Goal: Task Accomplishment & Management: Complete application form

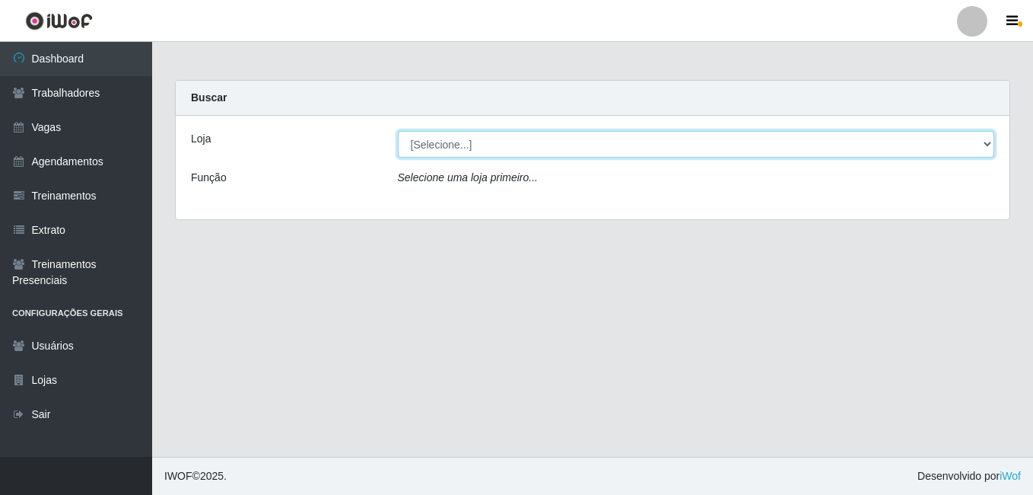
click at [424, 137] on select "[Selecione...] Bemais Supermercados - B6 Colibris" at bounding box center [696, 144] width 597 height 27
select select "406"
click at [398, 131] on select "[Selecione...] Bemais Supermercados - B6 Colibris" at bounding box center [696, 144] width 597 height 27
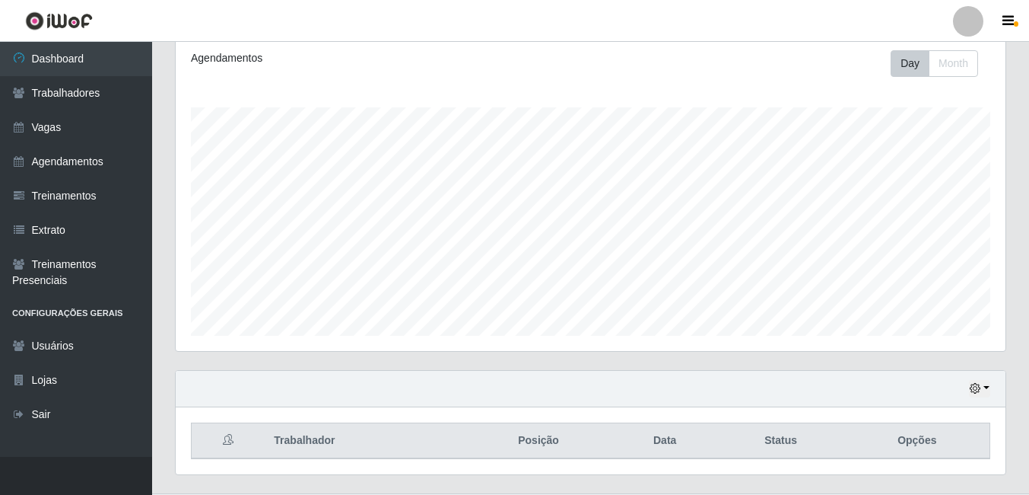
scroll to position [228, 0]
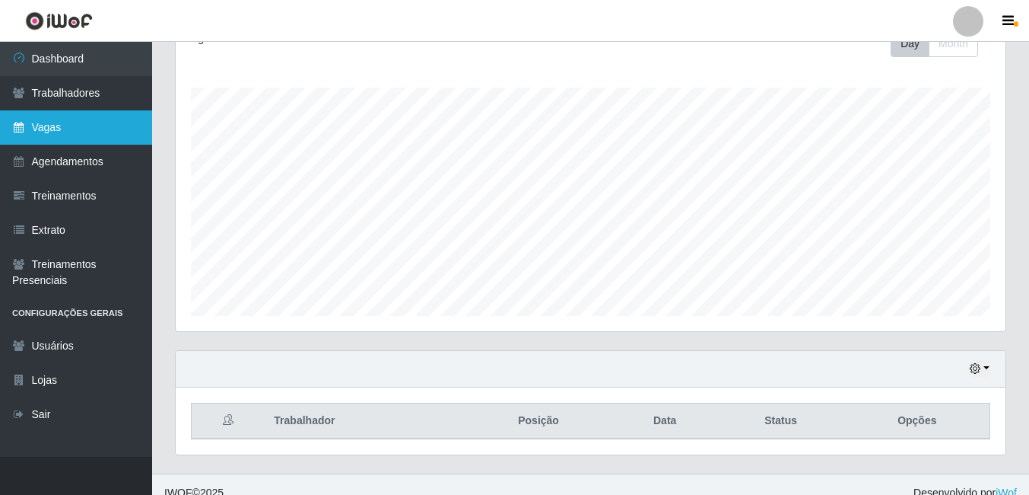
click at [54, 129] on link "Vagas" at bounding box center [76, 127] width 152 height 34
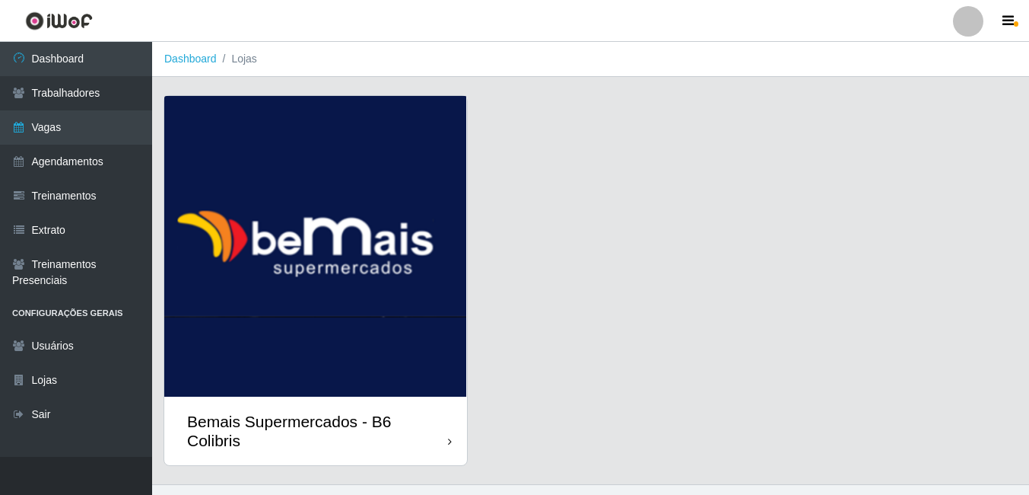
click at [332, 135] on img at bounding box center [315, 246] width 303 height 301
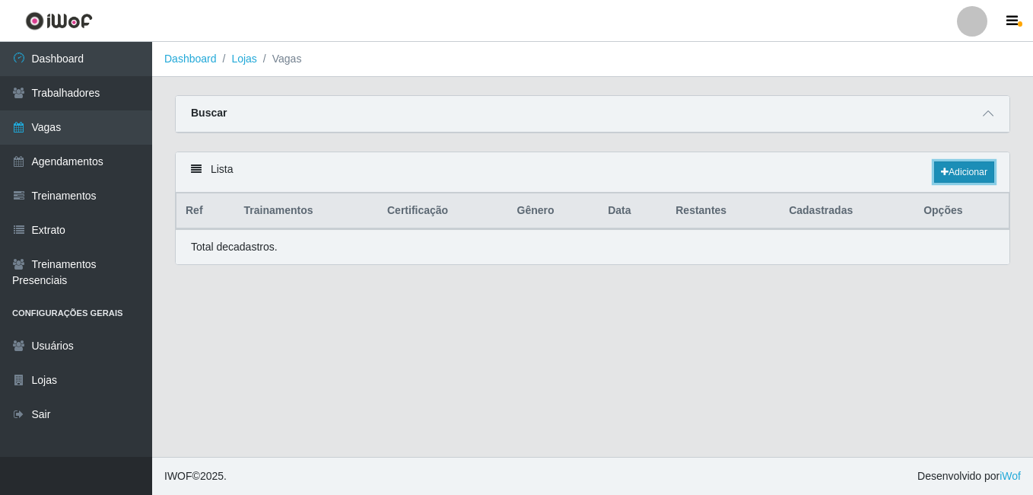
click at [966, 175] on link "Adicionar" at bounding box center [964, 171] width 60 height 21
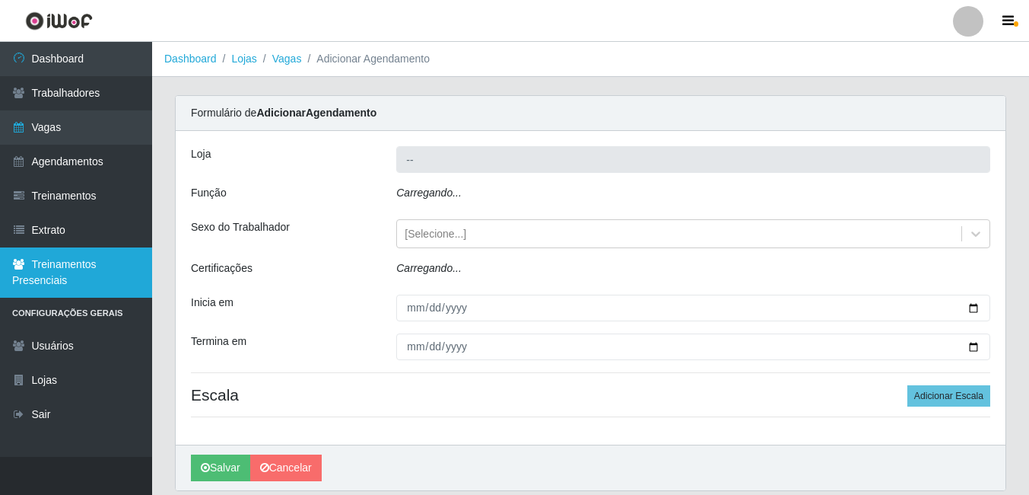
type input "Bemais Supermercados - B6 Colibris"
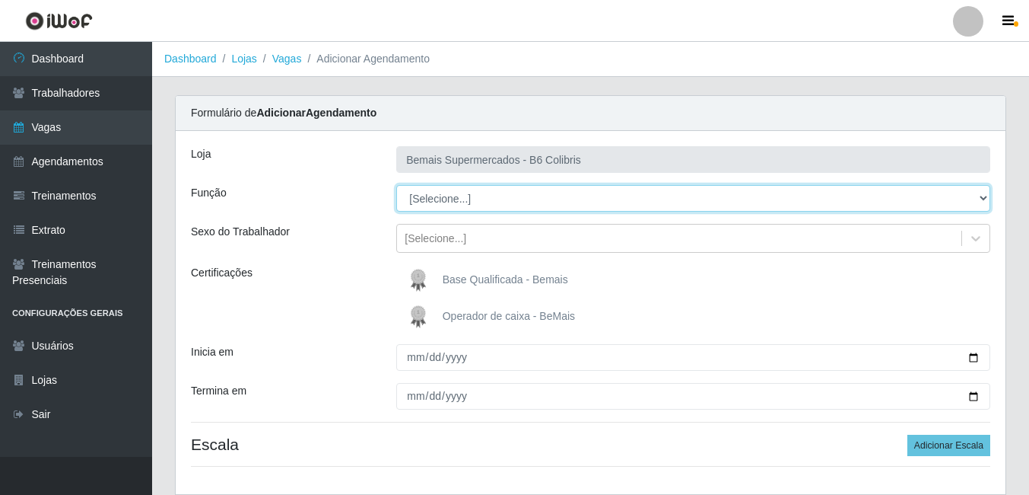
click at [454, 196] on select "[Selecione...] ASG ASG + ASG ++ Balconista de Açougue Balconista de Açougue + B…" at bounding box center [693, 198] width 594 height 27
select select "70"
click at [396, 185] on select "[Selecione...] ASG ASG + ASG ++ Balconista de Açougue Balconista de Açougue + B…" at bounding box center [693, 198] width 594 height 27
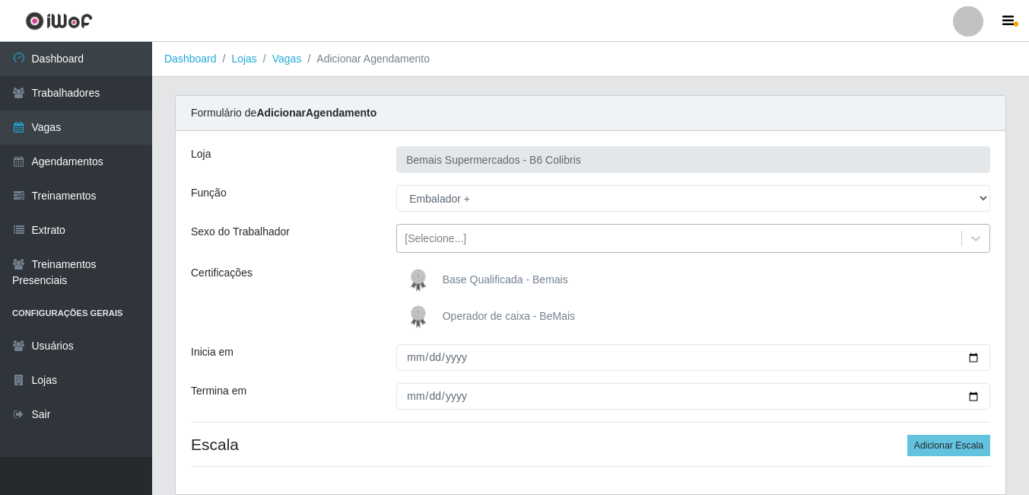
click at [431, 237] on div "[Selecione...]" at bounding box center [436, 239] width 62 height 16
click at [345, 189] on div "Função" at bounding box center [282, 198] width 205 height 27
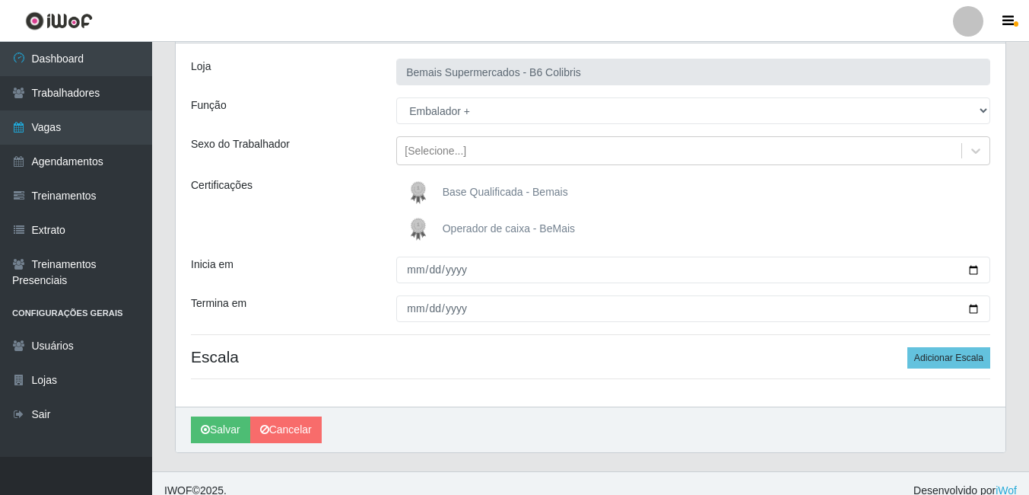
scroll to position [102, 0]
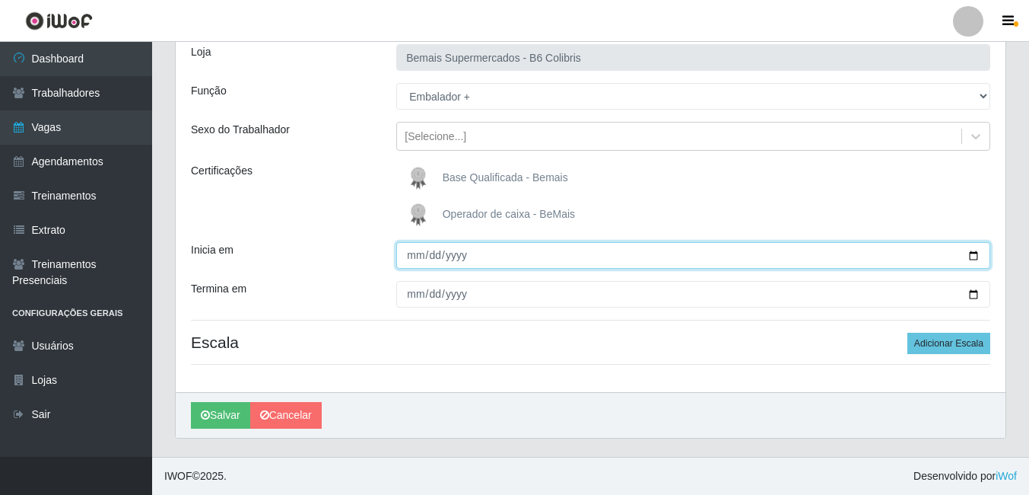
click at [418, 255] on input "Inicia em" at bounding box center [693, 255] width 594 height 27
type input "[DATE]"
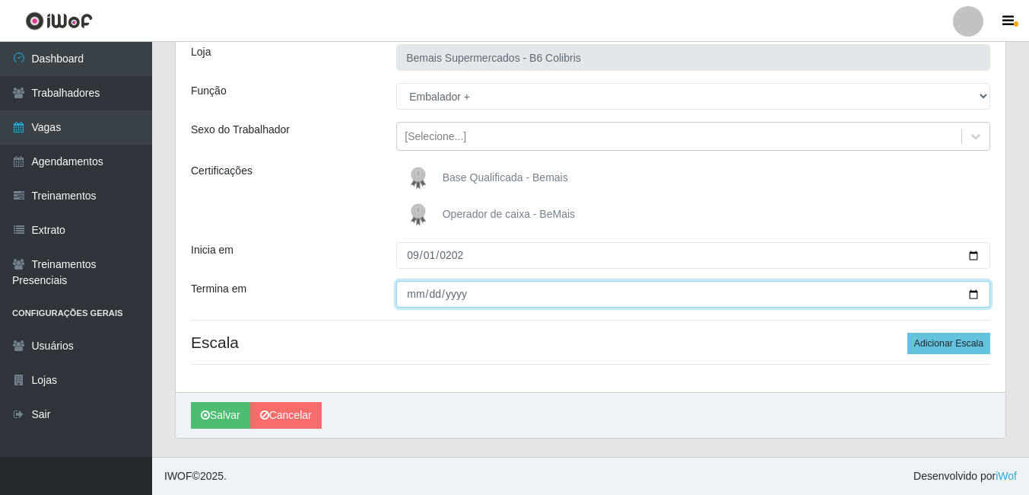
click at [412, 298] on input "Termina em" at bounding box center [693, 294] width 594 height 27
type input "[DATE]"
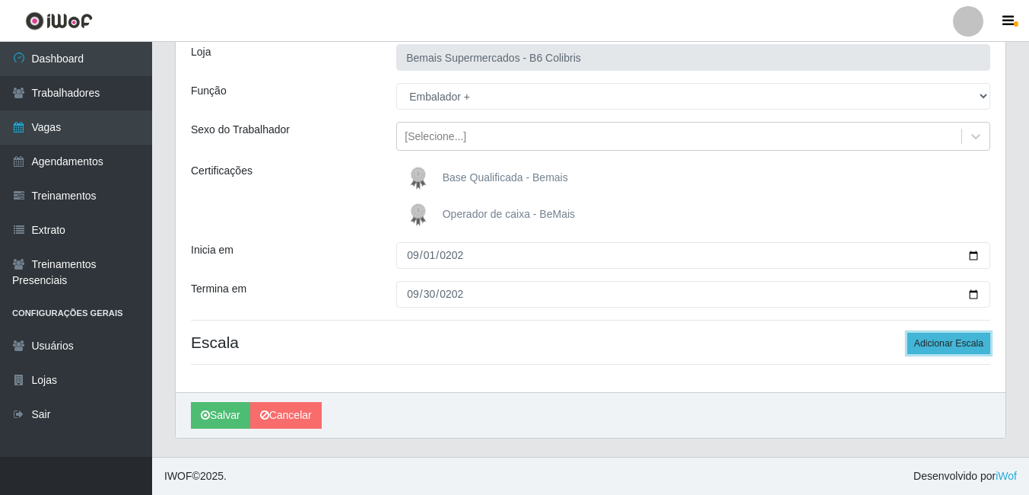
click at [972, 338] on button "Adicionar Escala" at bounding box center [949, 342] width 83 height 21
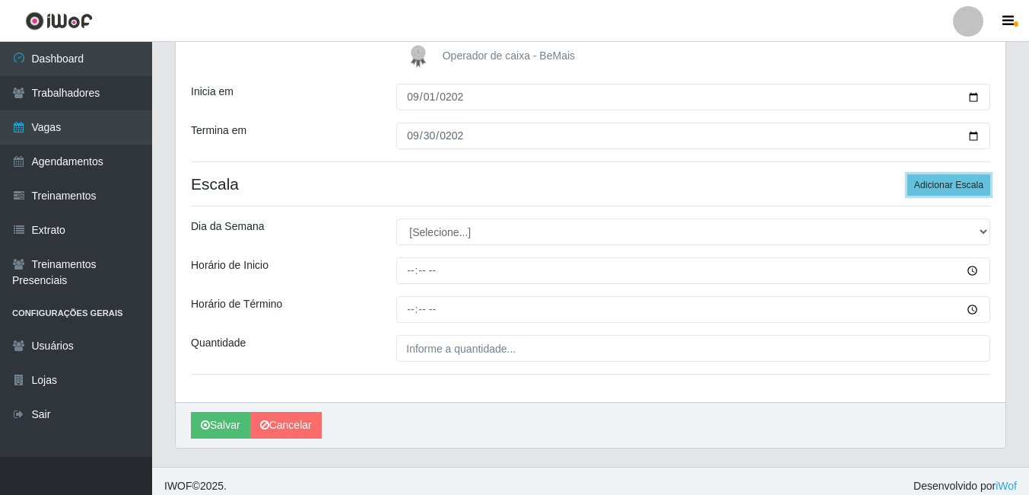
scroll to position [270, 0]
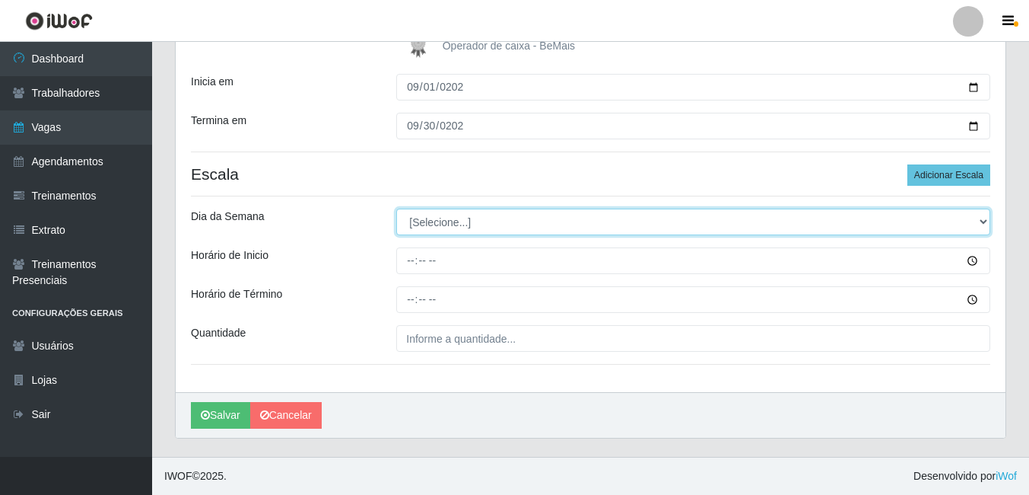
drag, startPoint x: 430, startPoint y: 218, endPoint x: 425, endPoint y: 234, distance: 17.6
click at [430, 218] on select "[Selecione...] Segunda Terça Quarta Quinta Sexta Sábado Domingo" at bounding box center [693, 221] width 594 height 27
select select "6"
click at [396, 208] on select "[Selecione...] Segunda Terça Quarta Quinta Sexta Sábado Domingo" at bounding box center [693, 221] width 594 height 27
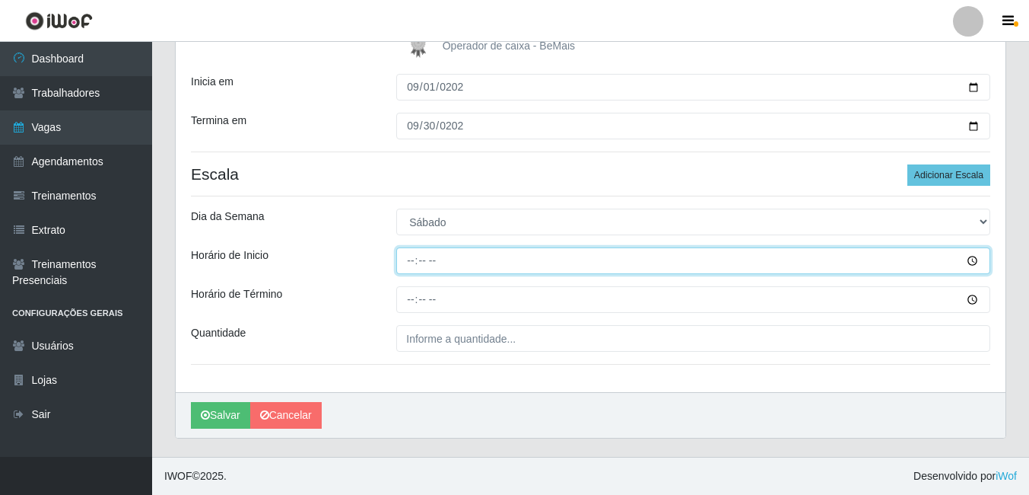
click at [412, 256] on input "Horário de Inicio" at bounding box center [693, 260] width 594 height 27
type input "15:00"
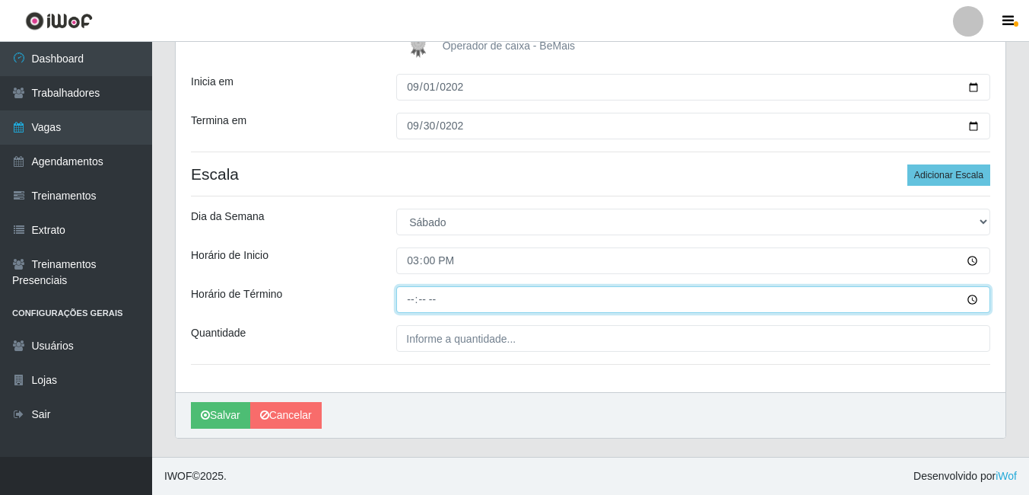
click at [408, 299] on input "Horário de Término" at bounding box center [693, 299] width 594 height 27
type input "21:00"
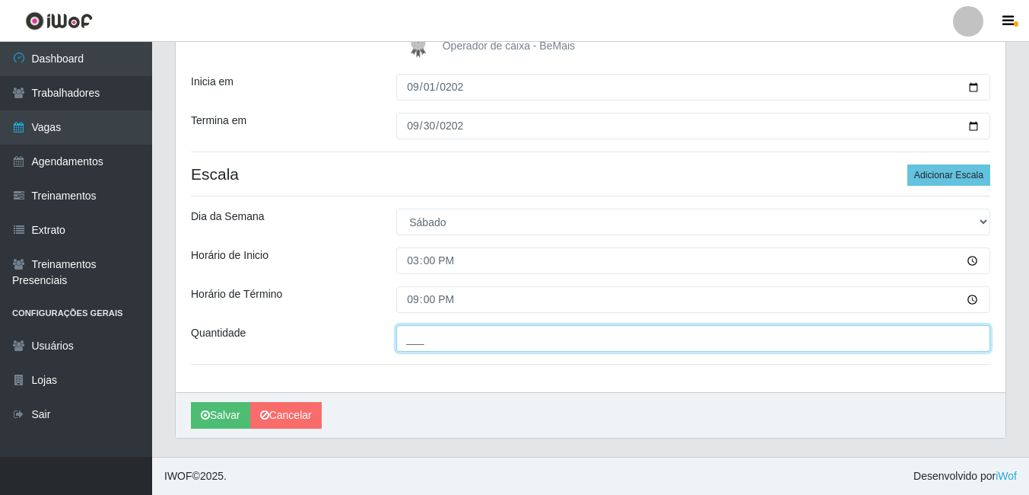
click at [442, 339] on input "___" at bounding box center [693, 338] width 594 height 27
type input "2__"
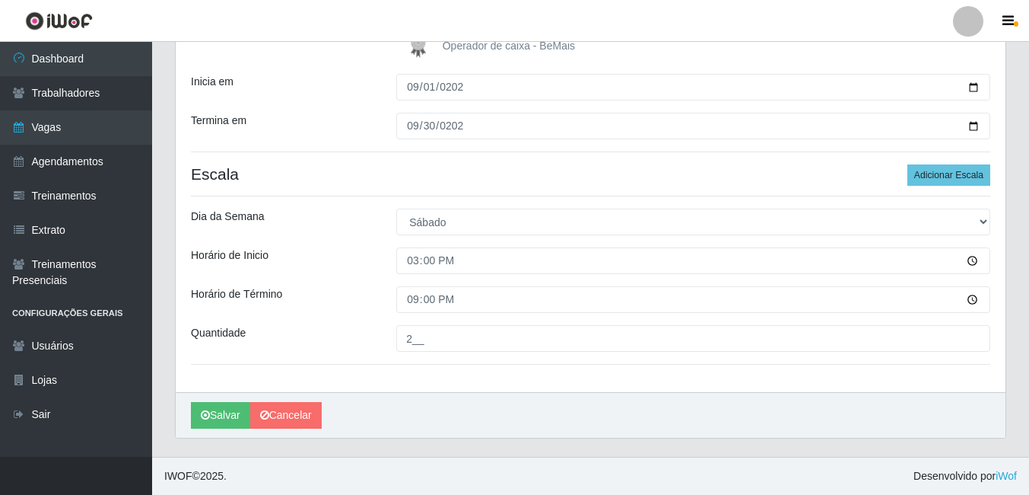
click at [456, 387] on div "Loja Bemais Supermercados - B6 Colibris Função [Selecione...] ASG ASG + ASG ++ …" at bounding box center [591, 126] width 830 height 531
click at [227, 419] on button "Salvar" at bounding box center [220, 415] width 59 height 27
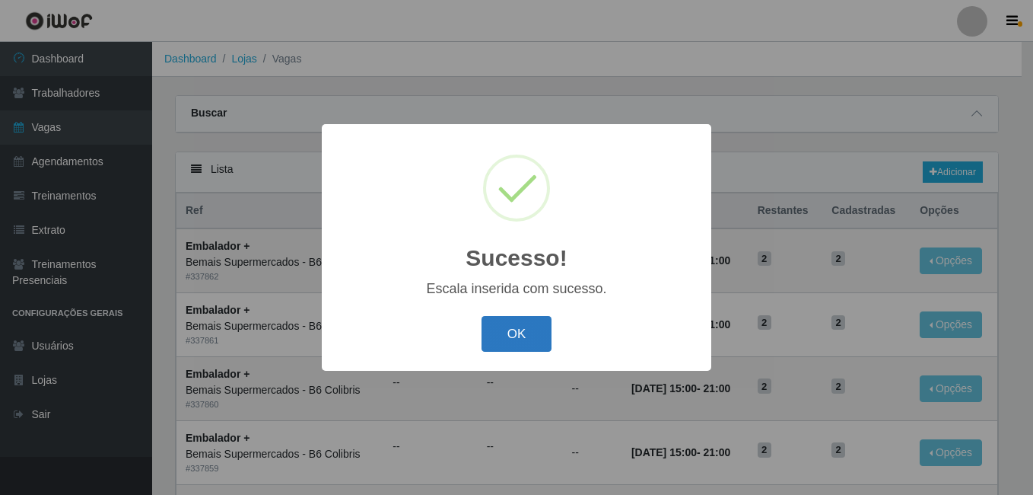
click at [506, 325] on button "OK" at bounding box center [517, 334] width 71 height 36
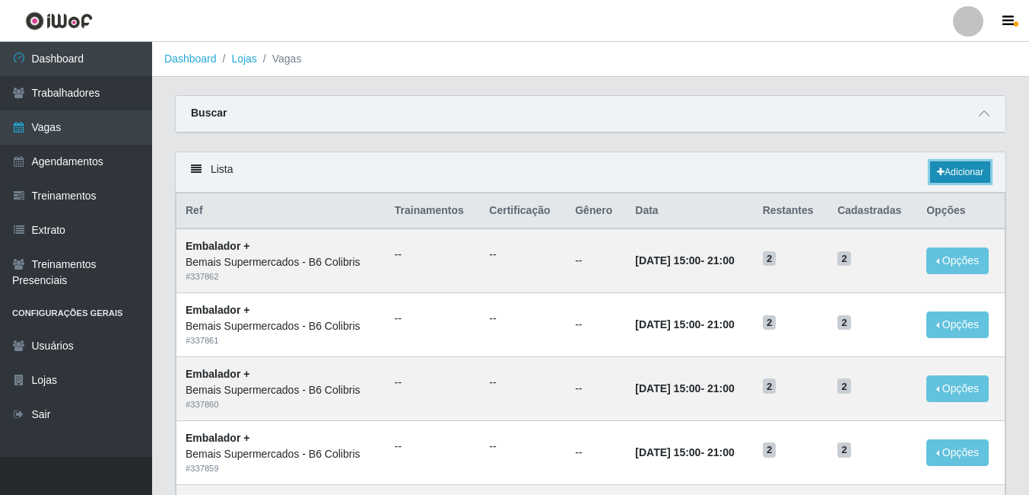
click at [971, 170] on link "Adicionar" at bounding box center [961, 171] width 60 height 21
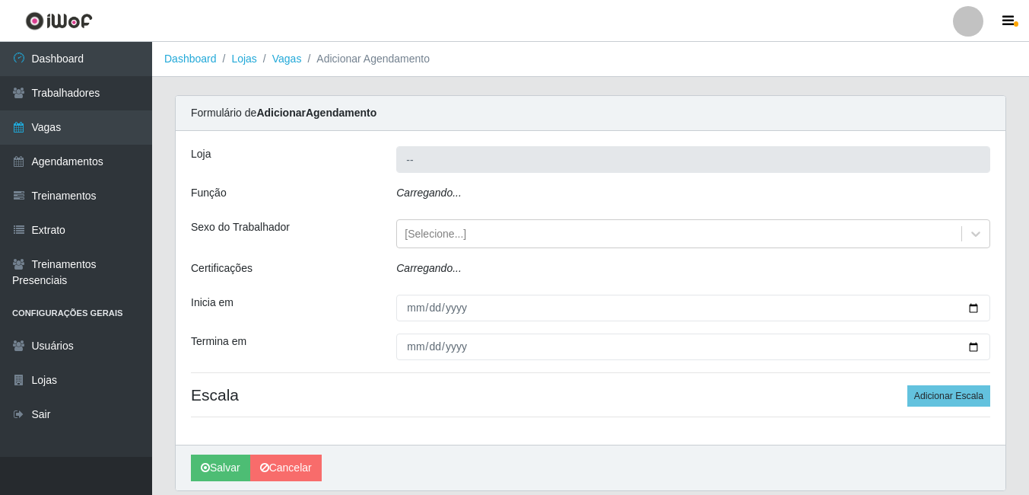
type input "Bemais Supermercados - B6 Colibris"
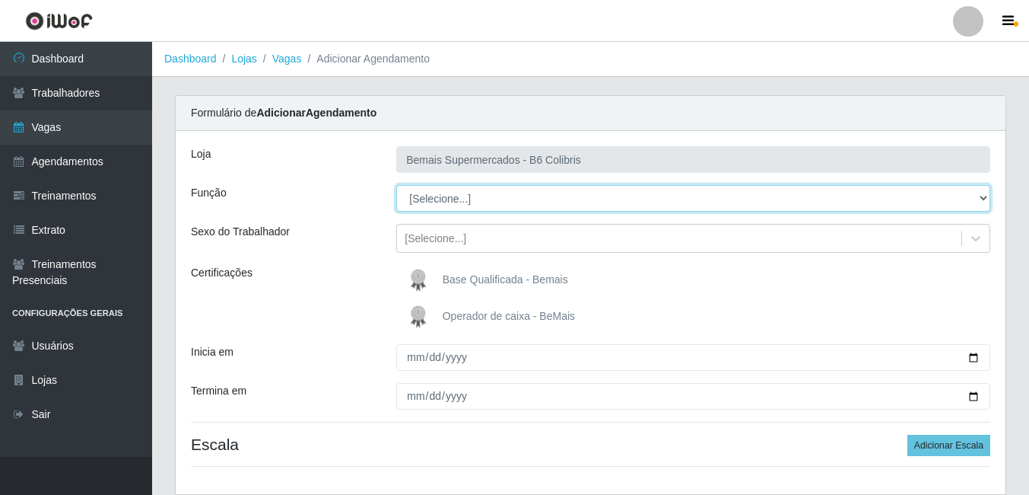
click at [409, 202] on select "[Selecione...] ASG ASG + ASG ++ Balconista de Açougue Balconista de Açougue + B…" at bounding box center [693, 198] width 594 height 27
select select "72"
click at [396, 185] on select "[Selecione...] ASG ASG + ASG ++ Balconista de Açougue Balconista de Açougue + B…" at bounding box center [693, 198] width 594 height 27
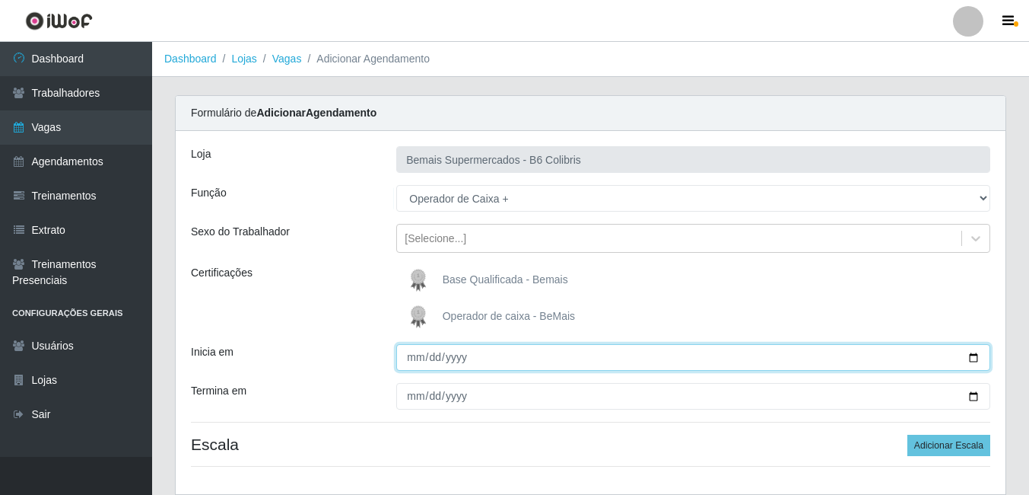
click at [417, 361] on input "Inicia em" at bounding box center [693, 357] width 594 height 27
type input "[DATE]"
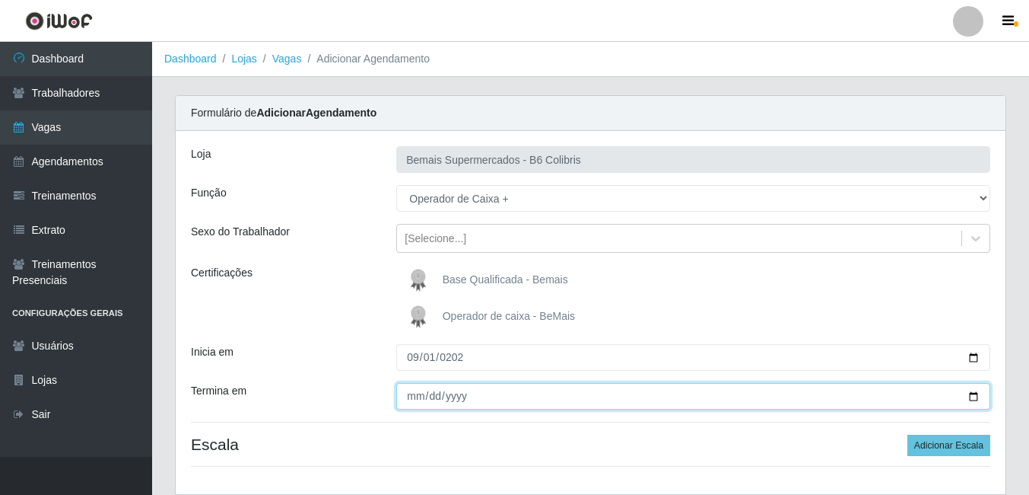
click at [425, 387] on input "Termina em" at bounding box center [693, 396] width 594 height 27
type input "[DATE]"
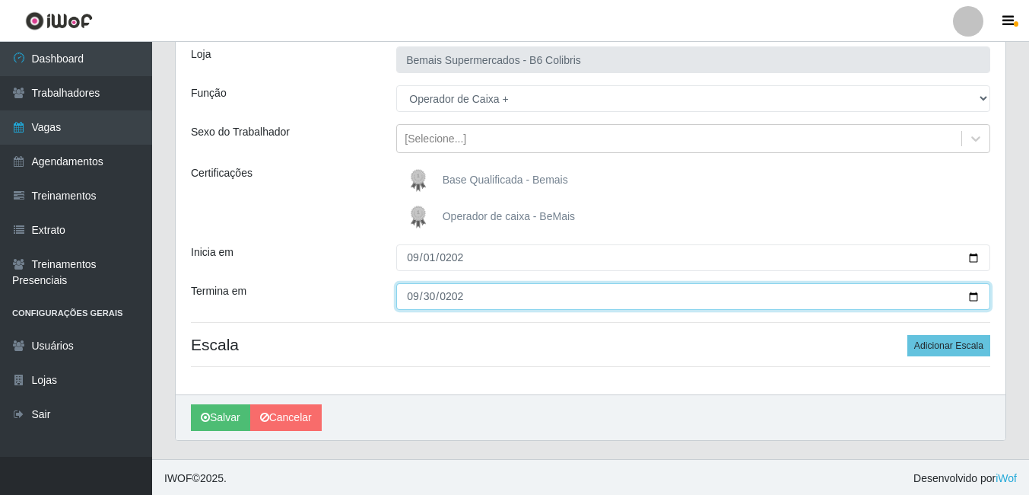
scroll to position [102, 0]
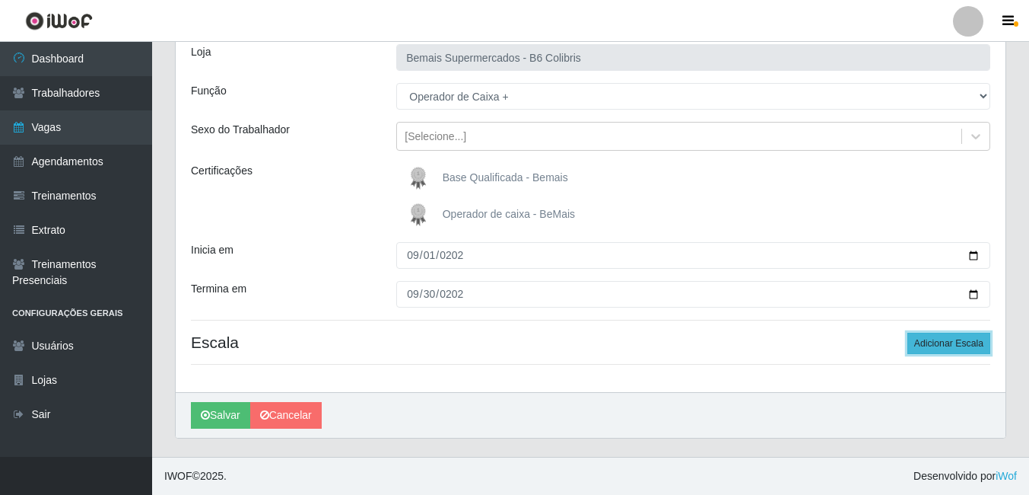
click at [927, 342] on button "Adicionar Escala" at bounding box center [949, 342] width 83 height 21
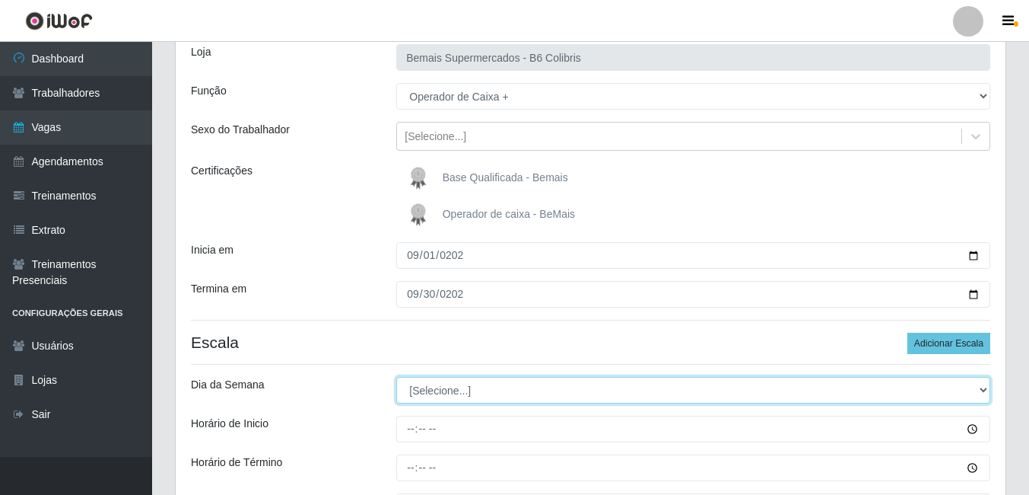
click at [437, 393] on select "[Selecione...] Segunda Terça Quarta Quinta Sexta Sábado Domingo" at bounding box center [693, 390] width 594 height 27
select select "0"
click at [396, 377] on select "[Selecione...] Segunda Terça Quarta Quinta Sexta Sábado Domingo" at bounding box center [693, 390] width 594 height 27
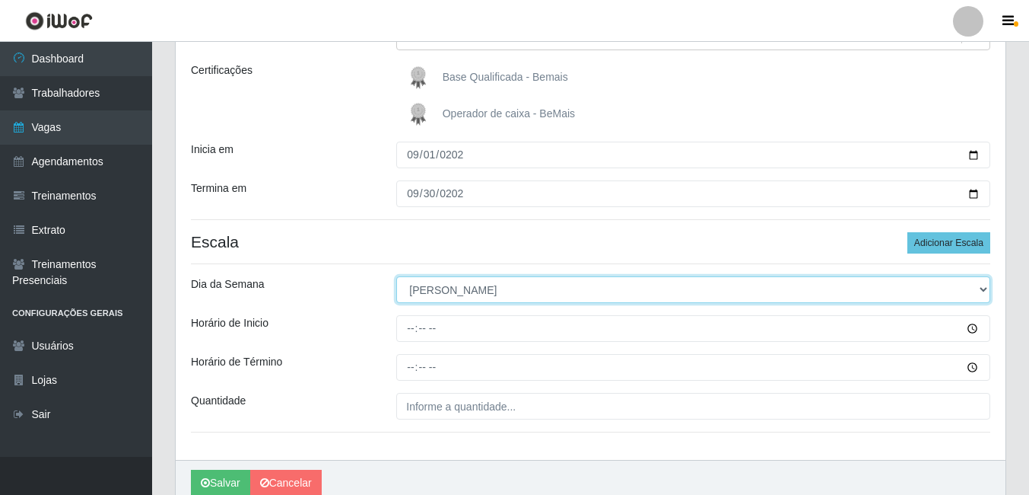
scroll to position [254, 0]
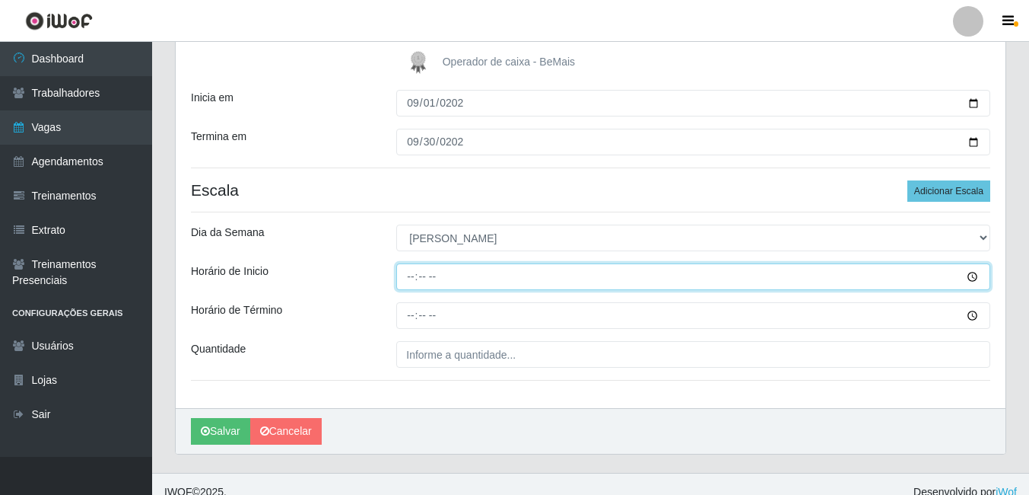
click at [412, 282] on input "Horário de Inicio" at bounding box center [693, 276] width 594 height 27
type input "08:00"
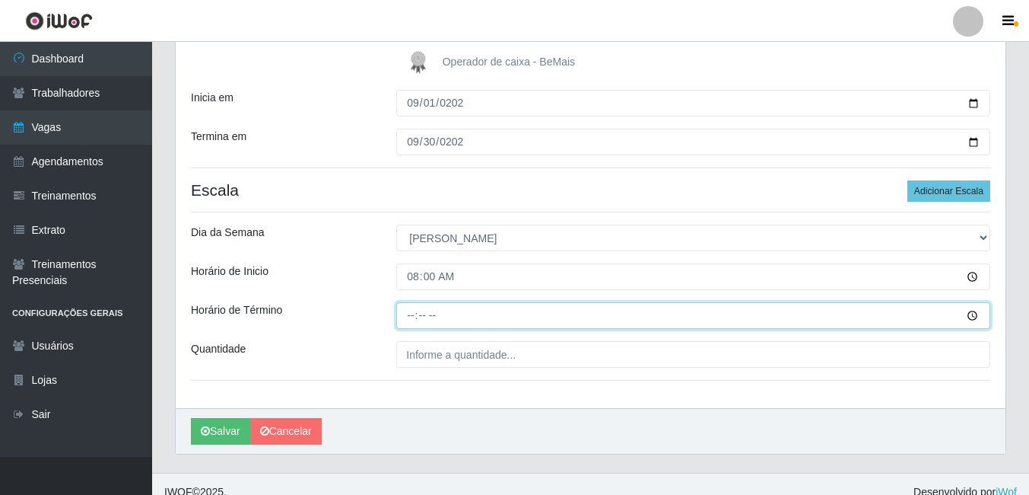
click at [410, 315] on input "Horário de Término" at bounding box center [693, 315] width 594 height 27
type input "14:00"
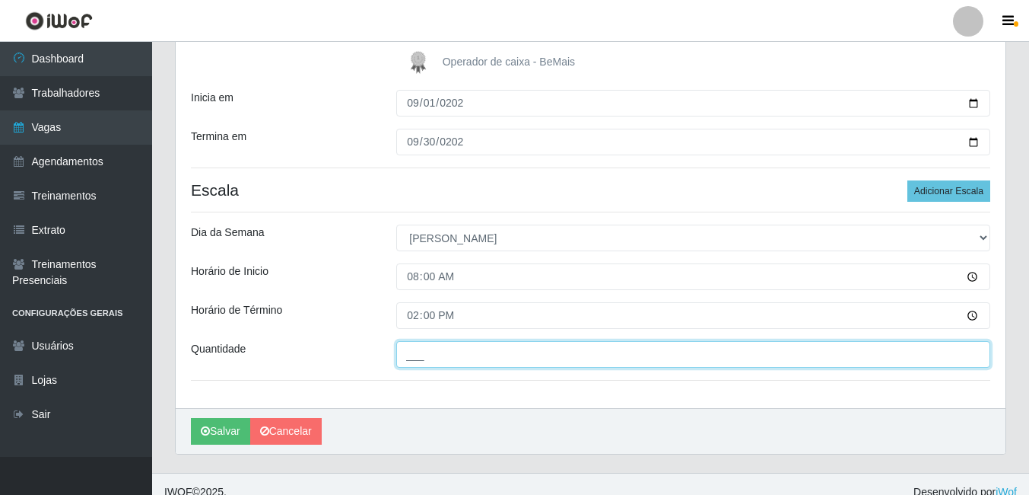
click at [437, 360] on input "___" at bounding box center [693, 354] width 594 height 27
type input "2__"
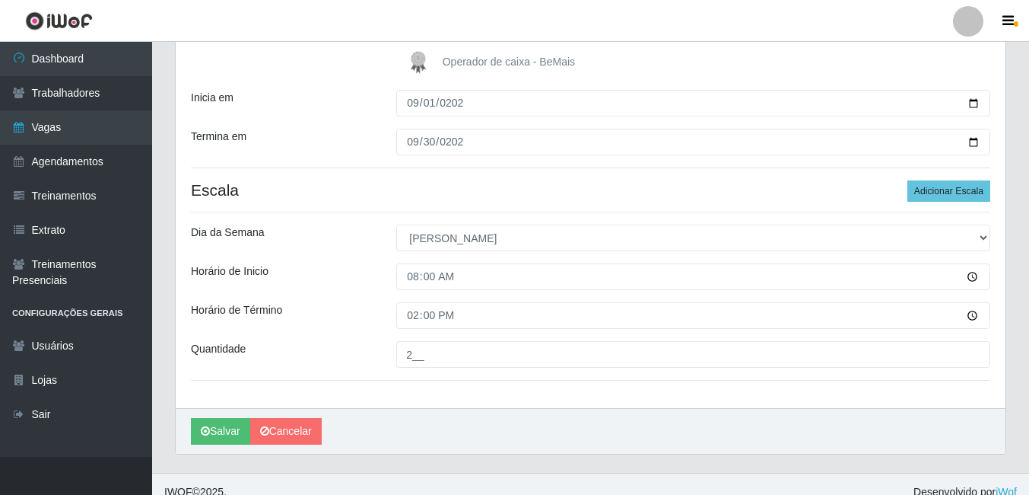
click at [428, 386] on div "Loja Bemais Supermercados - B6 Colibris Função [Selecione...] ASG ASG + ASG ++ …" at bounding box center [591, 142] width 830 height 531
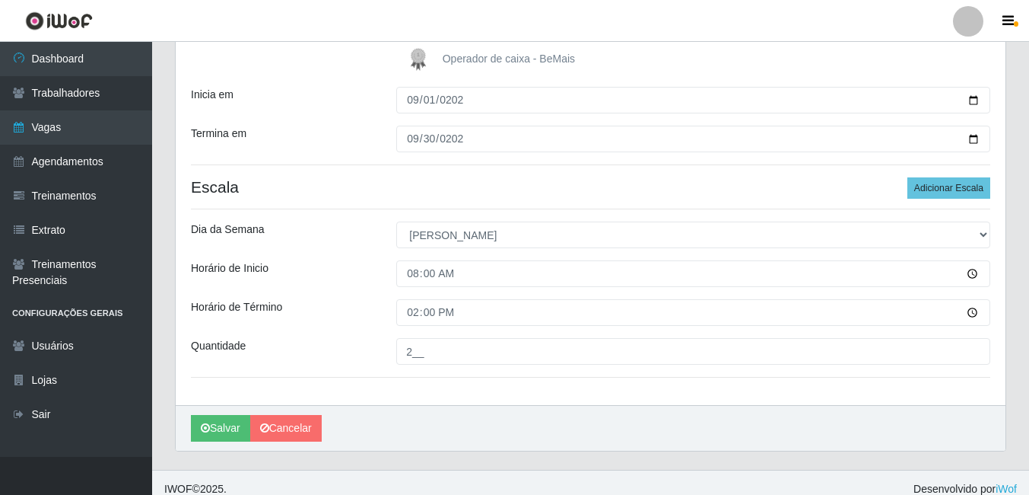
scroll to position [270, 0]
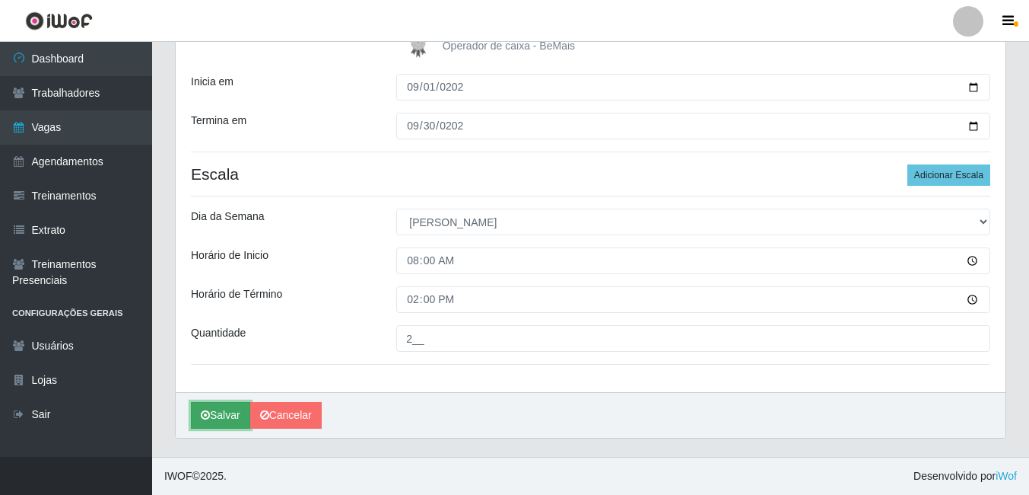
click at [237, 422] on button "Salvar" at bounding box center [220, 415] width 59 height 27
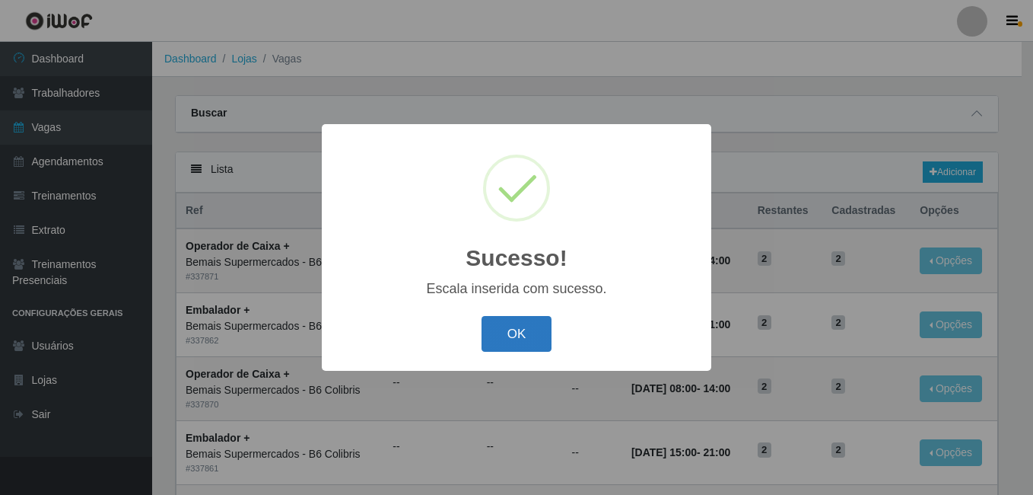
click at [507, 320] on button "OK" at bounding box center [517, 334] width 71 height 36
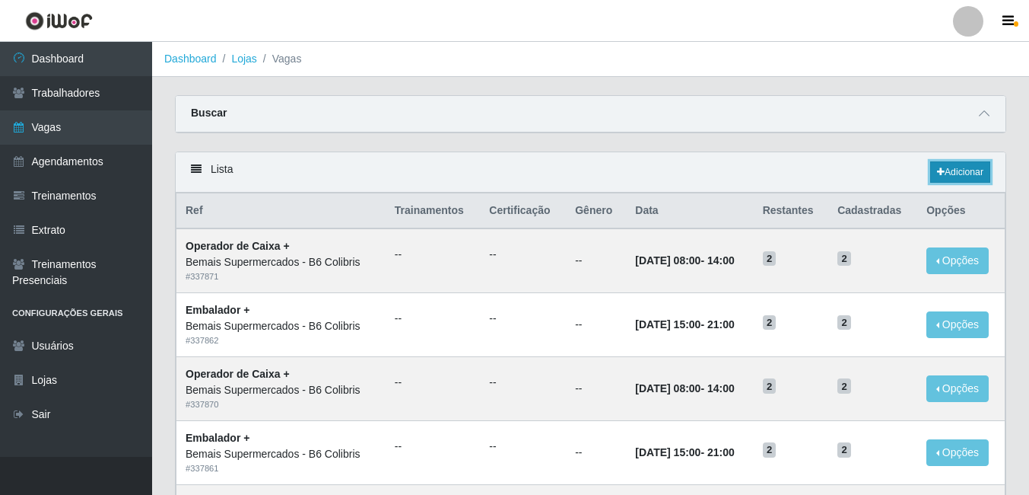
click at [978, 170] on link "Adicionar" at bounding box center [961, 171] width 60 height 21
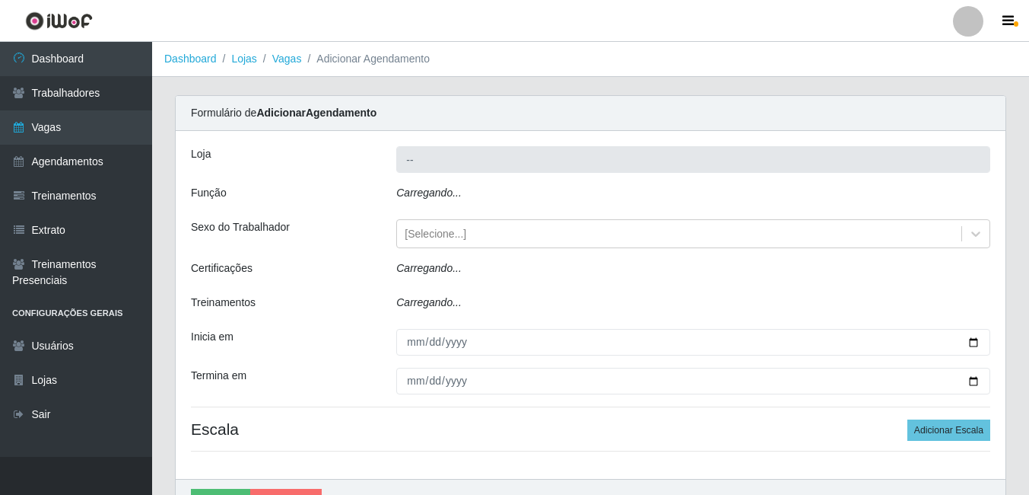
type input "Bemais Supermercados - B6 Colibris"
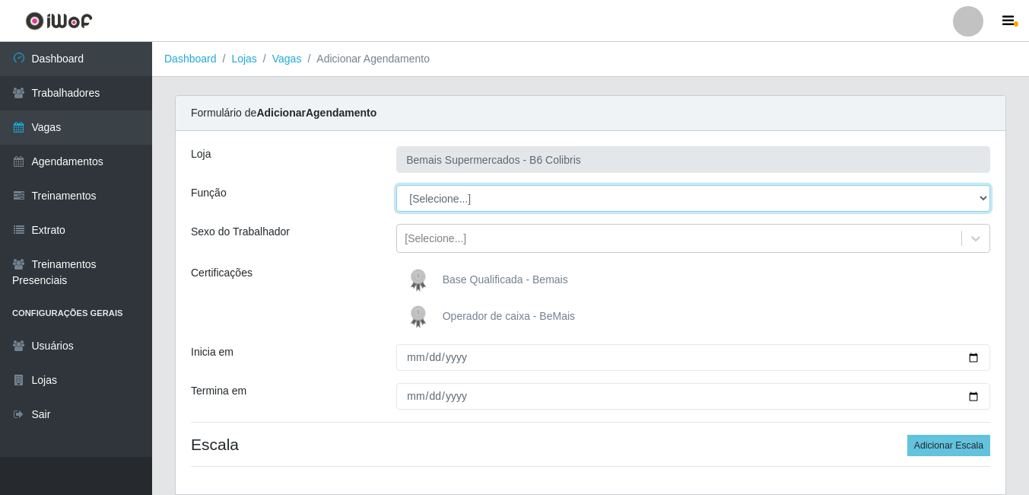
click at [434, 198] on select "[Selecione...] ASG ASG + ASG ++ Balconista de Açougue Balconista de Açougue + B…" at bounding box center [693, 198] width 594 height 27
select select "108"
click at [396, 185] on select "[Selecione...] ASG ASG + ASG ++ Balconista de Açougue Balconista de Açougue + B…" at bounding box center [693, 198] width 594 height 27
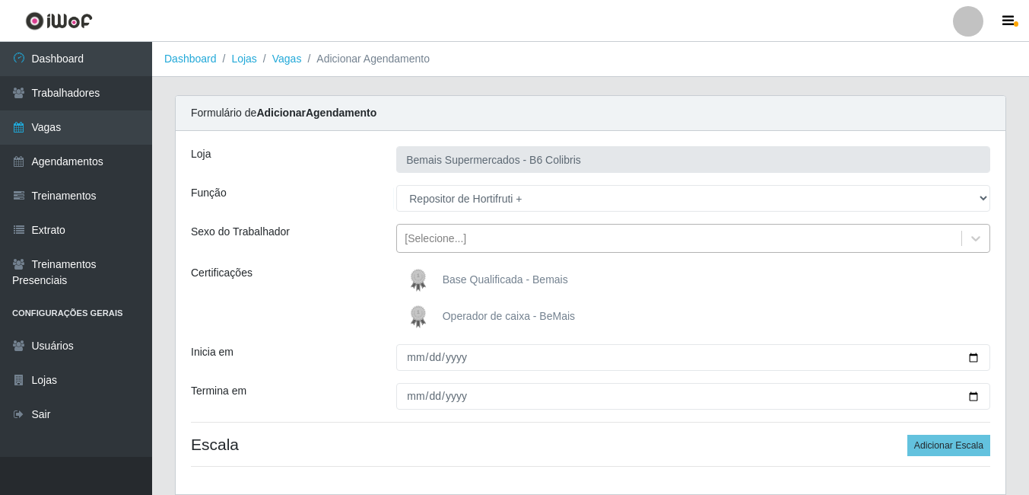
click at [426, 238] on div "[Selecione...]" at bounding box center [436, 239] width 62 height 16
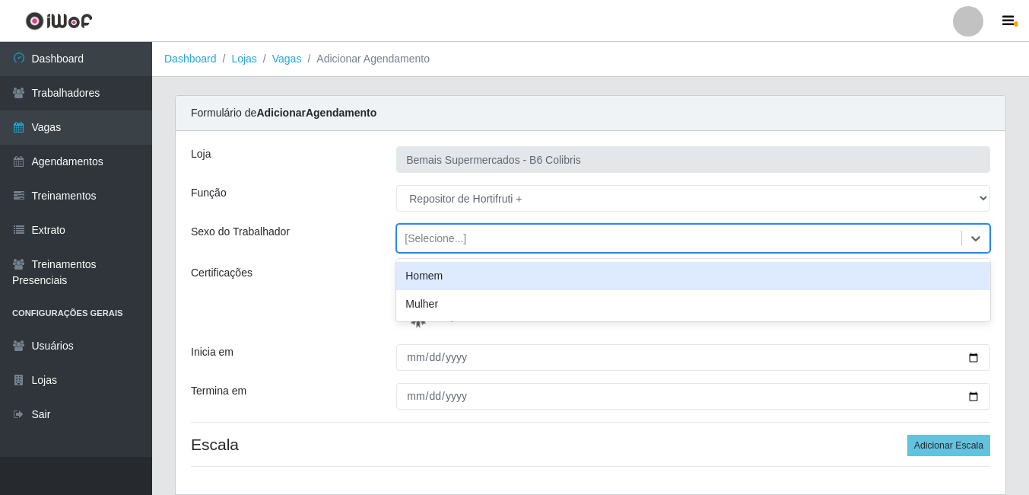
click at [331, 247] on div "Sexo do Trabalhador" at bounding box center [282, 238] width 205 height 29
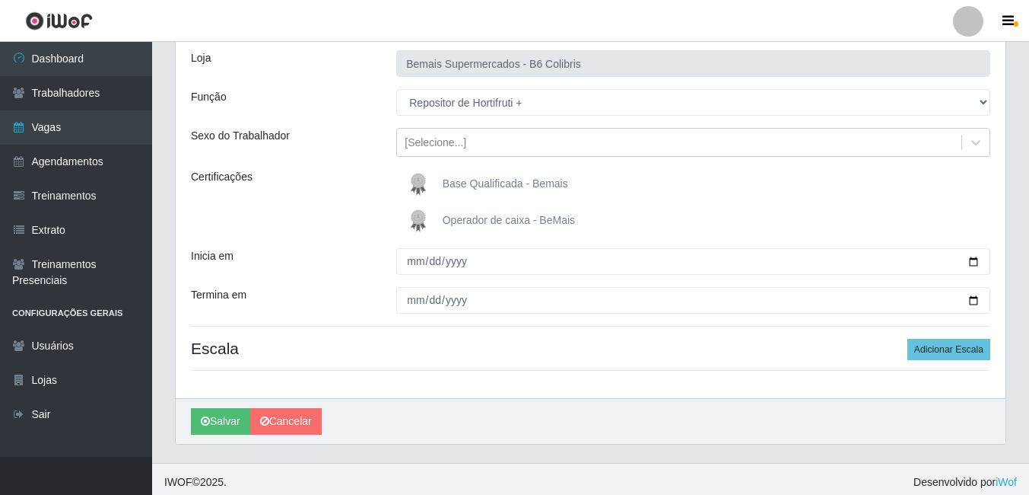
scroll to position [102, 0]
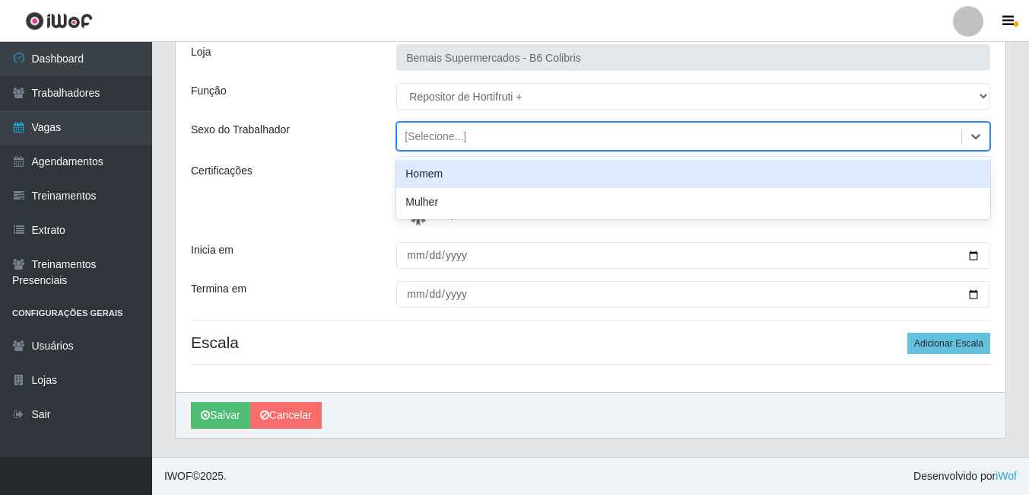
click at [434, 142] on div "[Selecione...]" at bounding box center [436, 137] width 62 height 16
click at [430, 180] on div "Homem" at bounding box center [693, 174] width 594 height 28
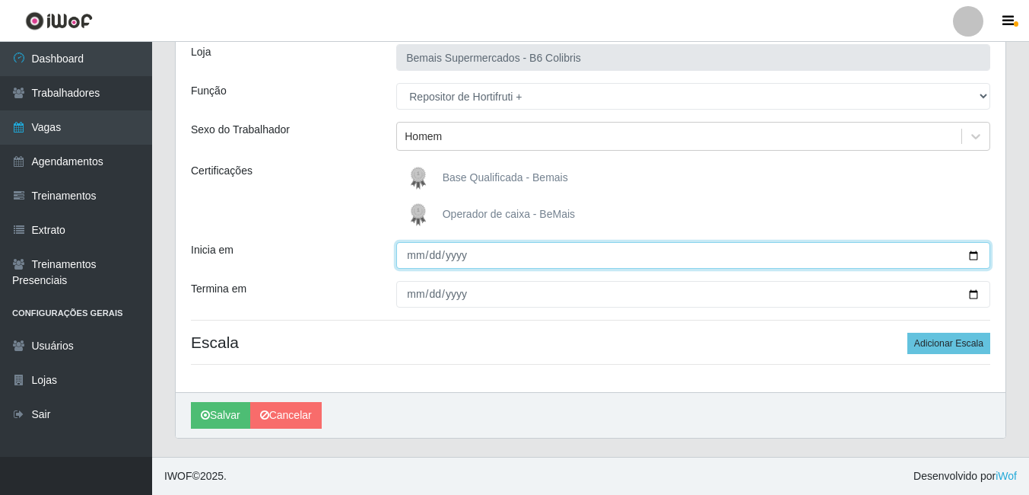
click at [403, 265] on input "Inicia em" at bounding box center [693, 255] width 594 height 27
type input "[DATE]"
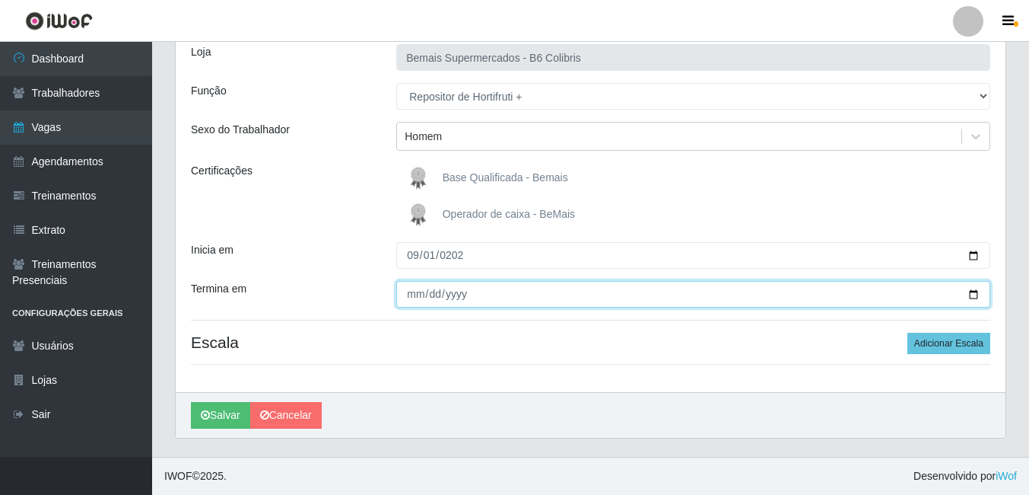
click at [411, 294] on input "Termina em" at bounding box center [693, 294] width 594 height 27
type input "[DATE]"
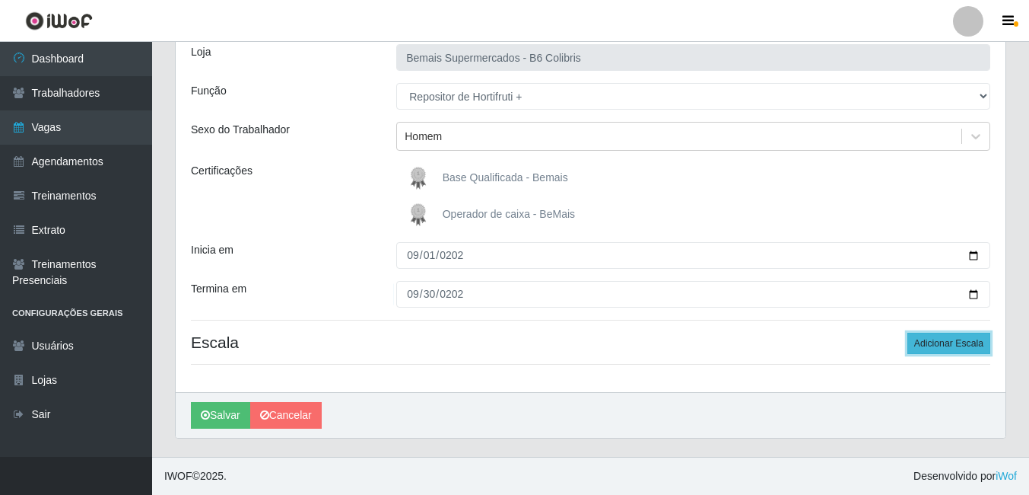
click at [965, 342] on button "Adicionar Escala" at bounding box center [949, 342] width 83 height 21
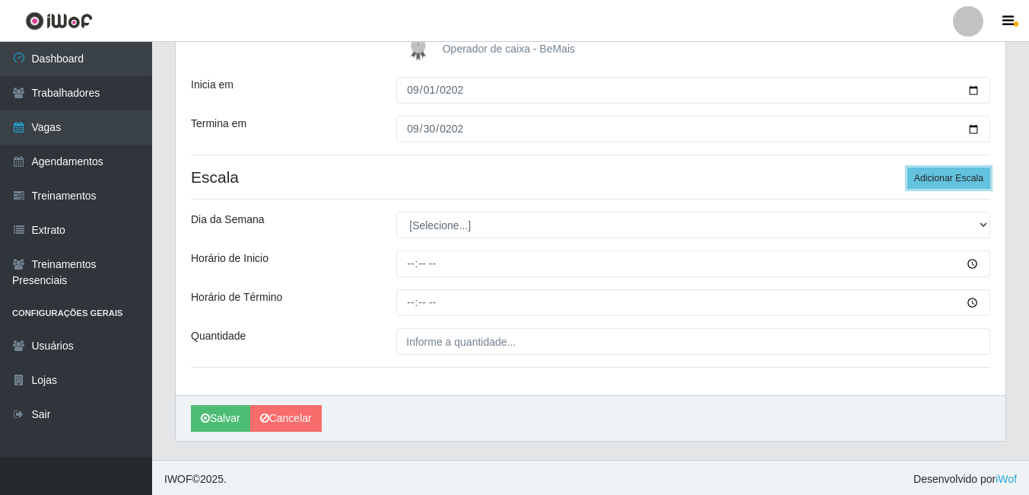
scroll to position [270, 0]
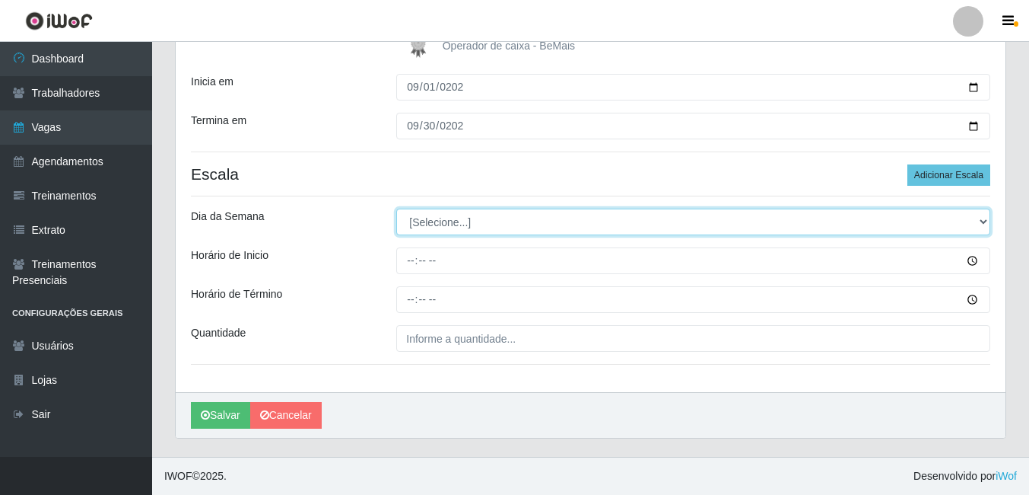
click at [454, 215] on select "[Selecione...] Segunda Terça Quarta Quinta Sexta Sábado Domingo" at bounding box center [693, 221] width 594 height 27
select select "6"
click at [396, 208] on select "[Selecione...] Segunda Terça Quarta Quinta Sexta Sábado Domingo" at bounding box center [693, 221] width 594 height 27
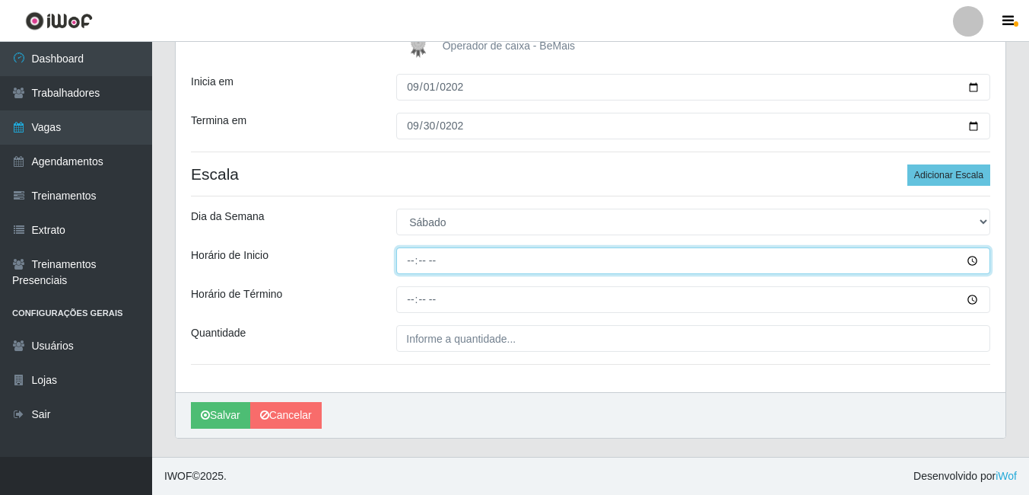
click at [406, 262] on input "Horário de Inicio" at bounding box center [693, 260] width 594 height 27
type input "15:00"
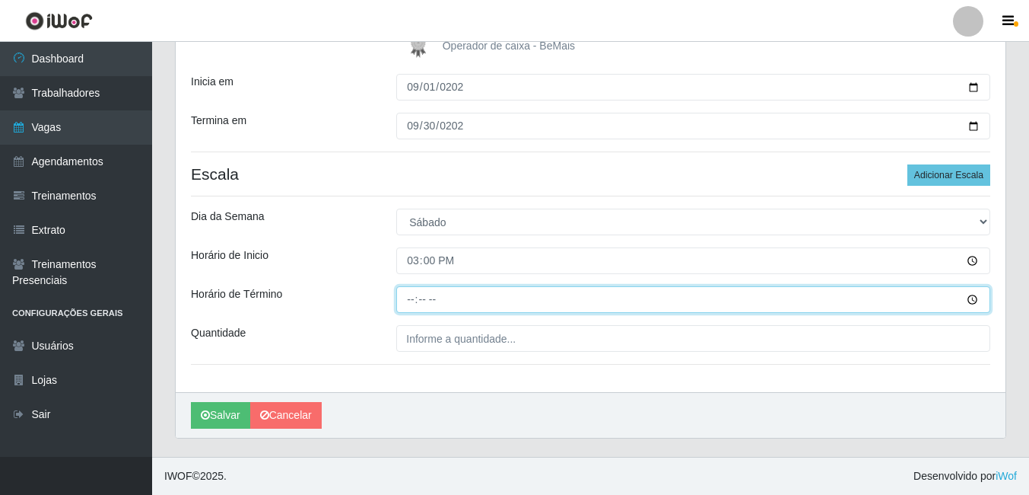
click at [410, 294] on input "Horário de Término" at bounding box center [693, 299] width 594 height 27
type input "21:00"
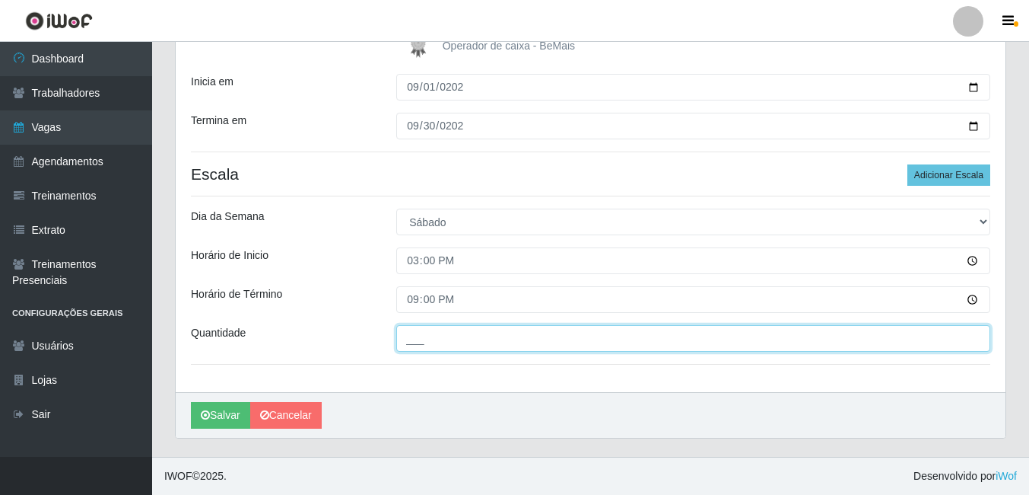
click at [430, 339] on input "___" at bounding box center [693, 338] width 594 height 27
type input "1__"
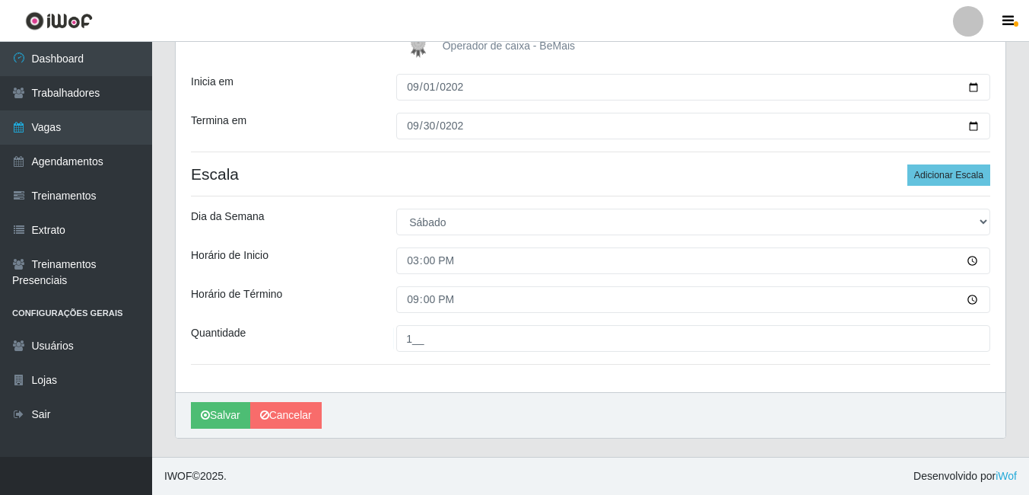
click at [332, 315] on div "Loja Bemais Supermercados - B6 Colibris Função [Selecione...] ASG ASG + ASG ++ …" at bounding box center [591, 126] width 830 height 531
click at [221, 413] on button "Salvar" at bounding box center [220, 415] width 59 height 27
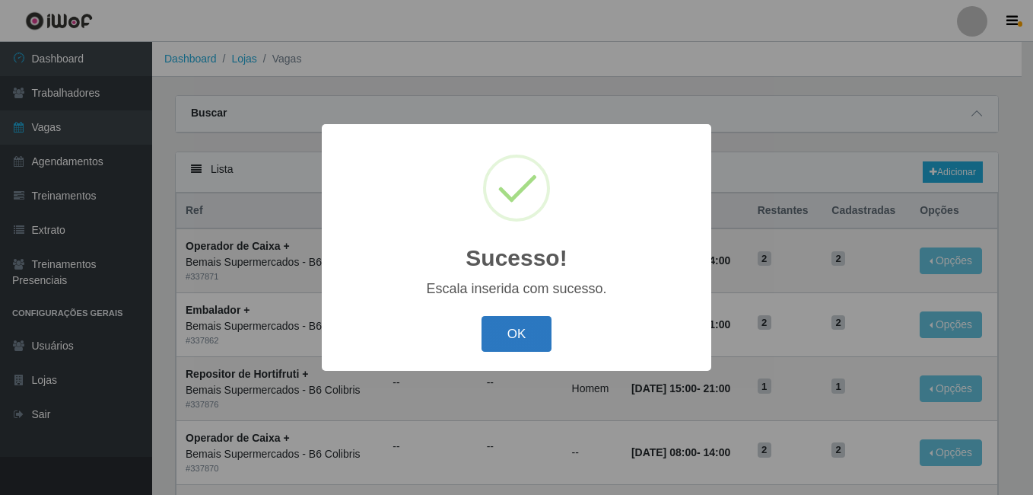
click at [522, 331] on button "OK" at bounding box center [517, 334] width 71 height 36
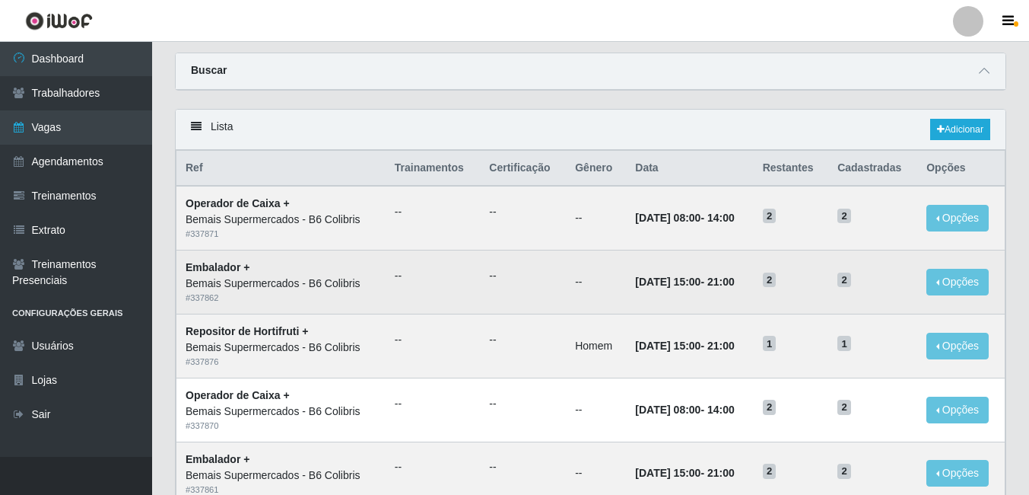
scroll to position [76, 0]
